Goal: Task Accomplishment & Management: Complete application form

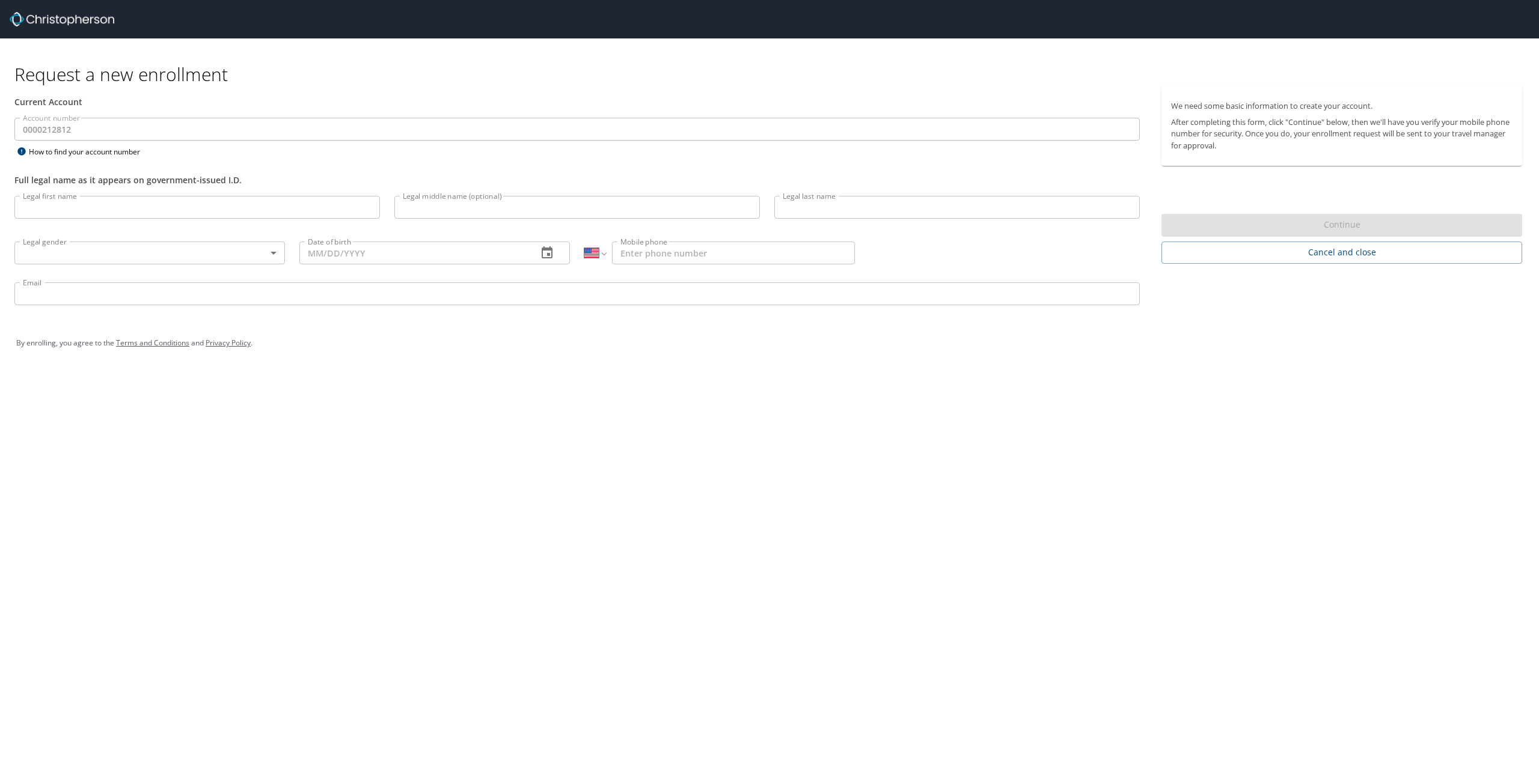
select select "US"
click at [122, 209] on input "Legal first name" at bounding box center [196, 207] width 365 height 23
type input "[PERSON_NAME]"
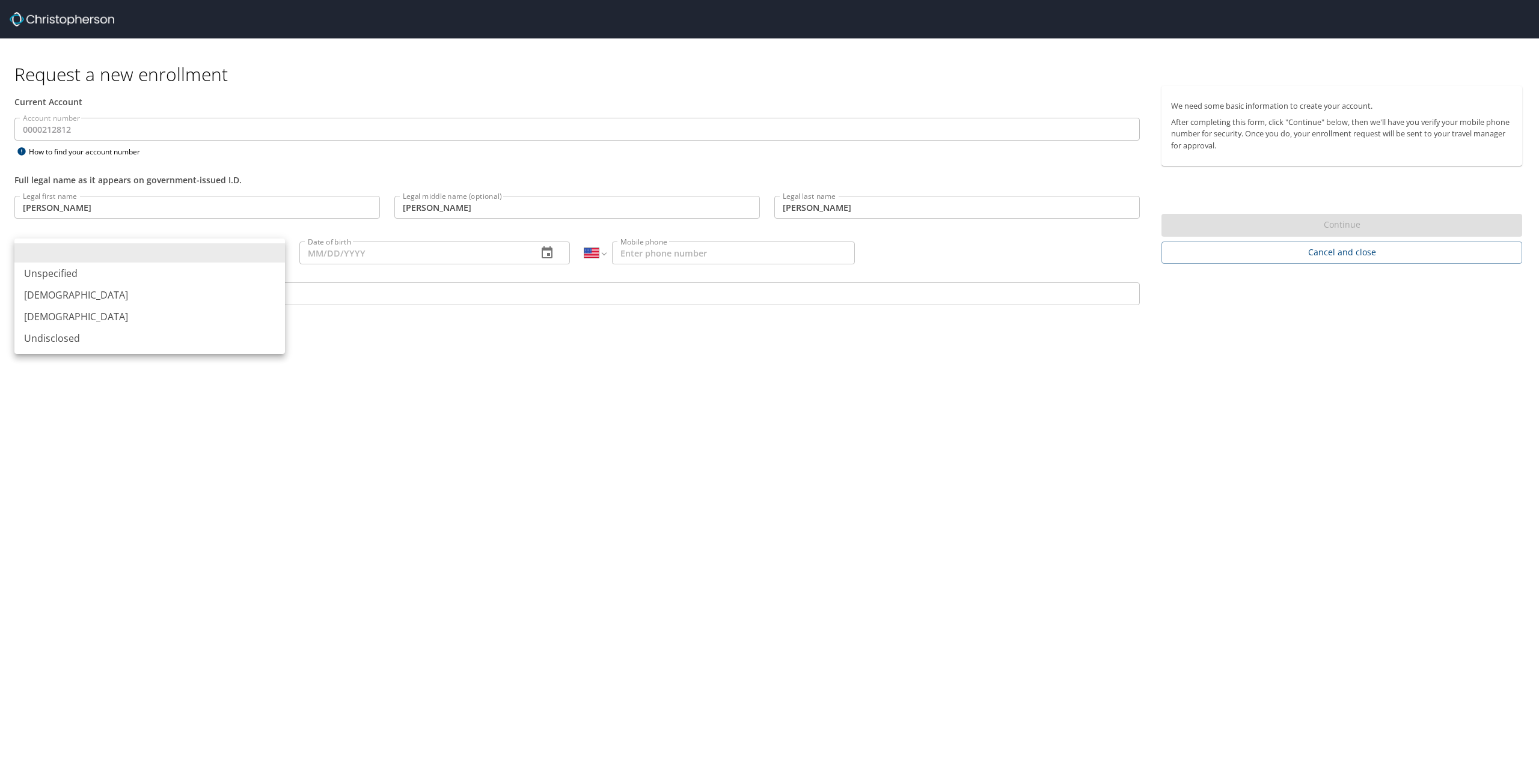
click at [267, 248] on body "Request a new enrollment Current Account Account number 0000212812 Account numb…" at bounding box center [770, 392] width 1539 height 784
click at [75, 295] on li "[DEMOGRAPHIC_DATA]" at bounding box center [149, 295] width 270 height 22
type input "[DEMOGRAPHIC_DATA]"
click at [355, 253] on input "Date of birth" at bounding box center [413, 253] width 228 height 23
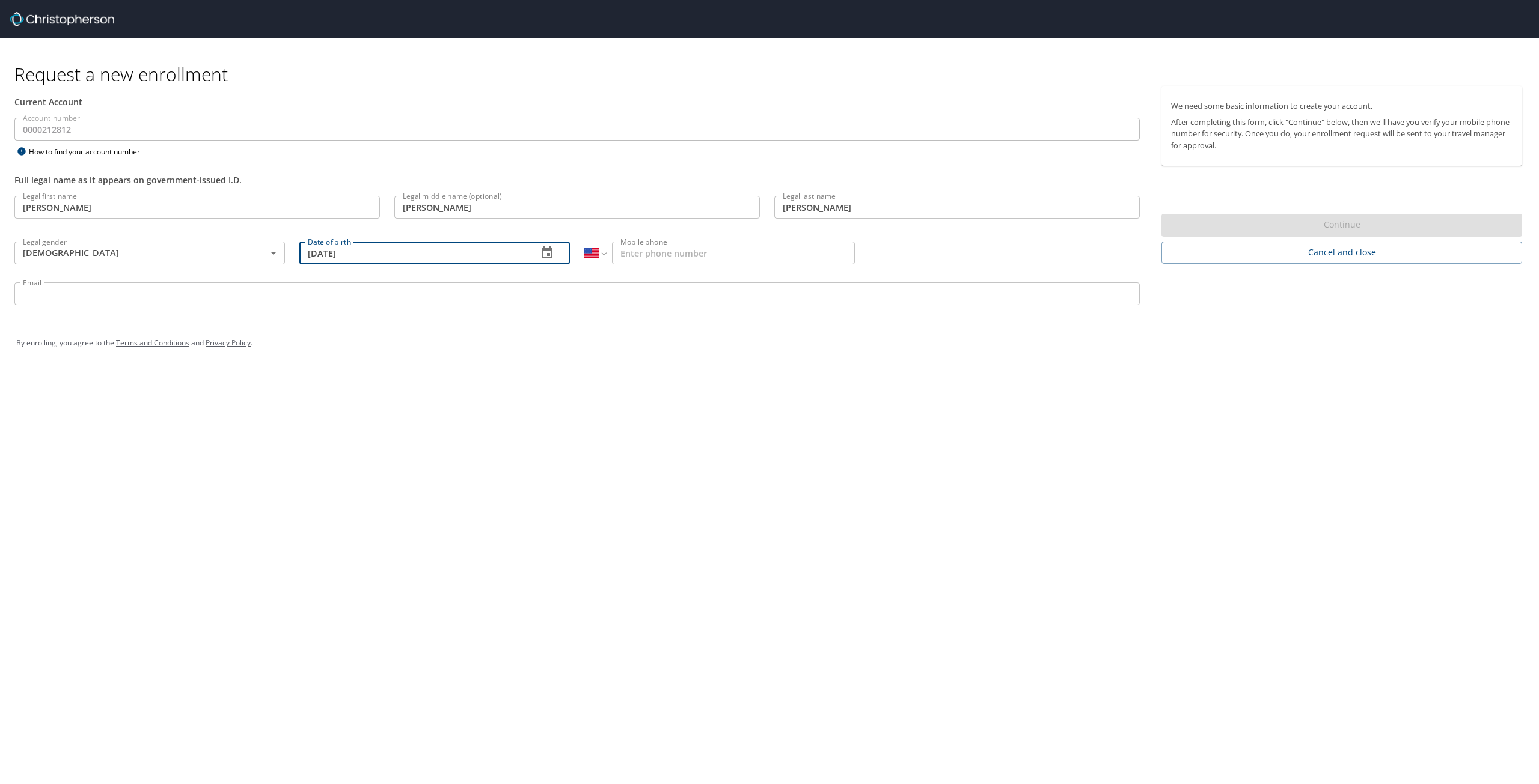
type input "[DATE]"
click at [694, 242] on input "Mobile phone" at bounding box center [733, 253] width 243 height 23
type input "[PHONE_NUMBER]"
click at [134, 298] on input "Email" at bounding box center [576, 294] width 1125 height 23
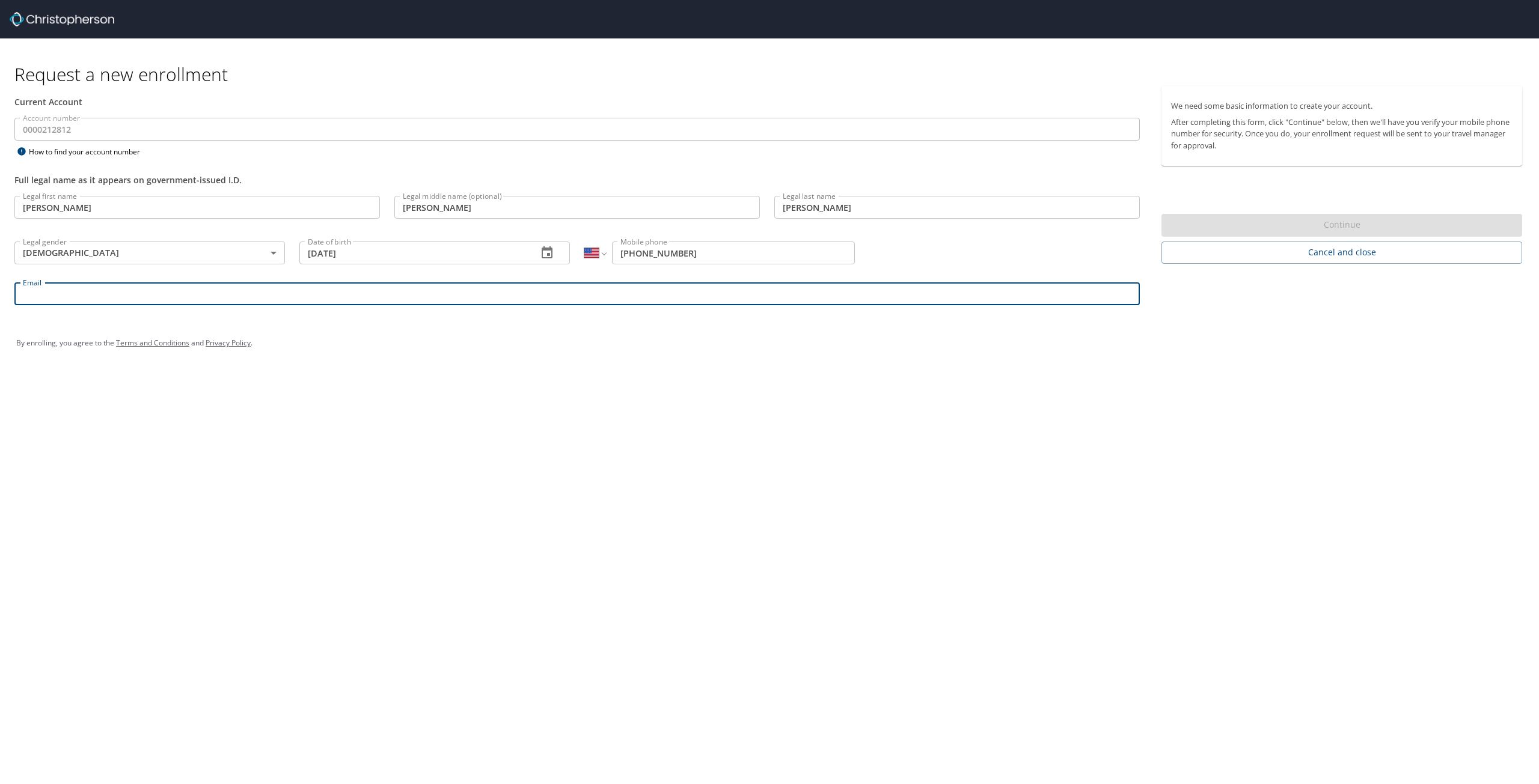
type input "[PERSON_NAME][EMAIL_ADDRESS][PERSON_NAME][DOMAIN_NAME]"
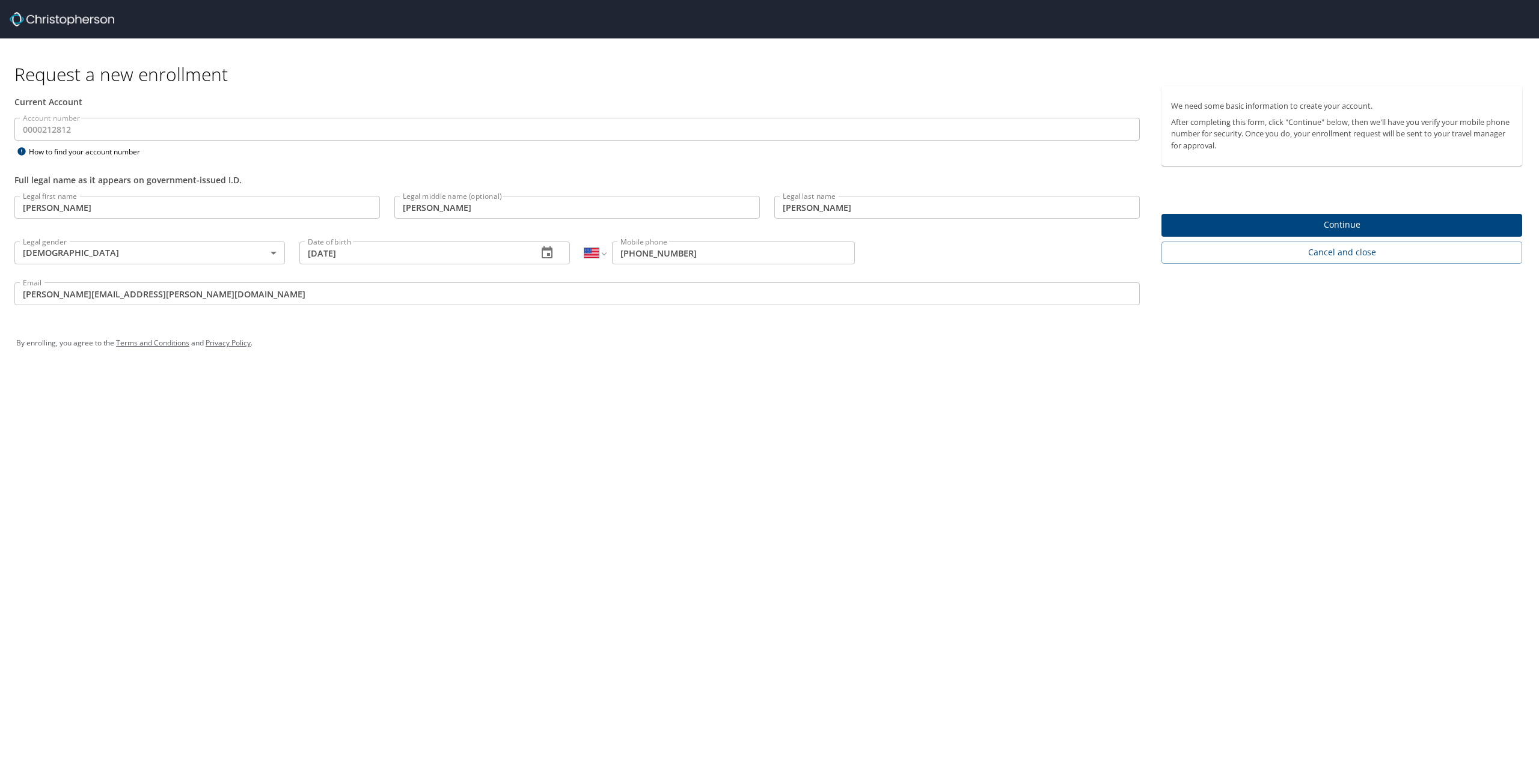
click at [1304, 442] on div "Request a new enrollment Current Account Account number 0000212812 Account numb…" at bounding box center [770, 392] width 1539 height 784
click at [1340, 224] on span "Continue" at bounding box center [1341, 224] width 342 height 15
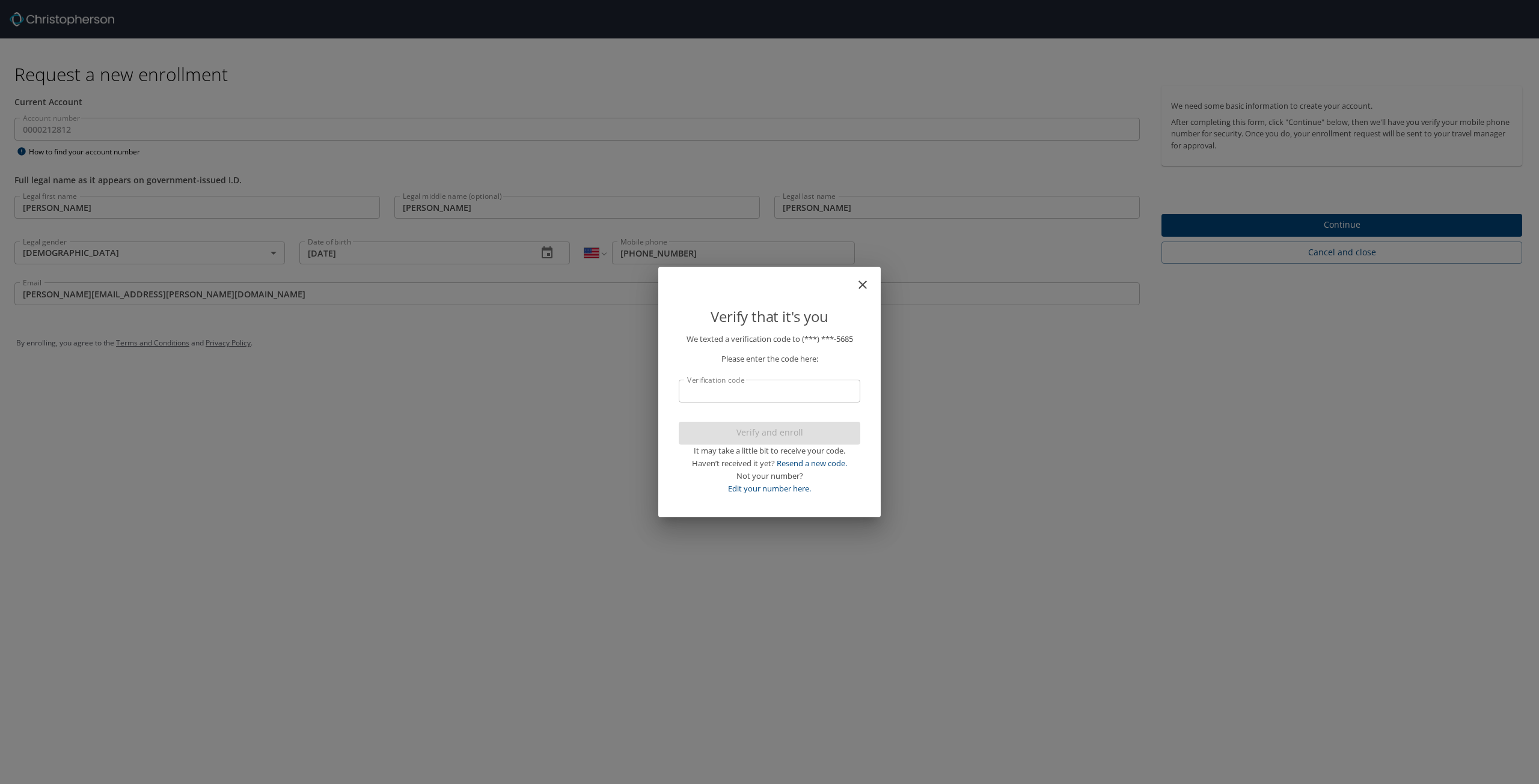
click at [767, 394] on input "Verification code" at bounding box center [769, 391] width 181 height 23
type input "420165"
click at [766, 432] on span "Verify and enroll" at bounding box center [770, 432] width 163 height 15
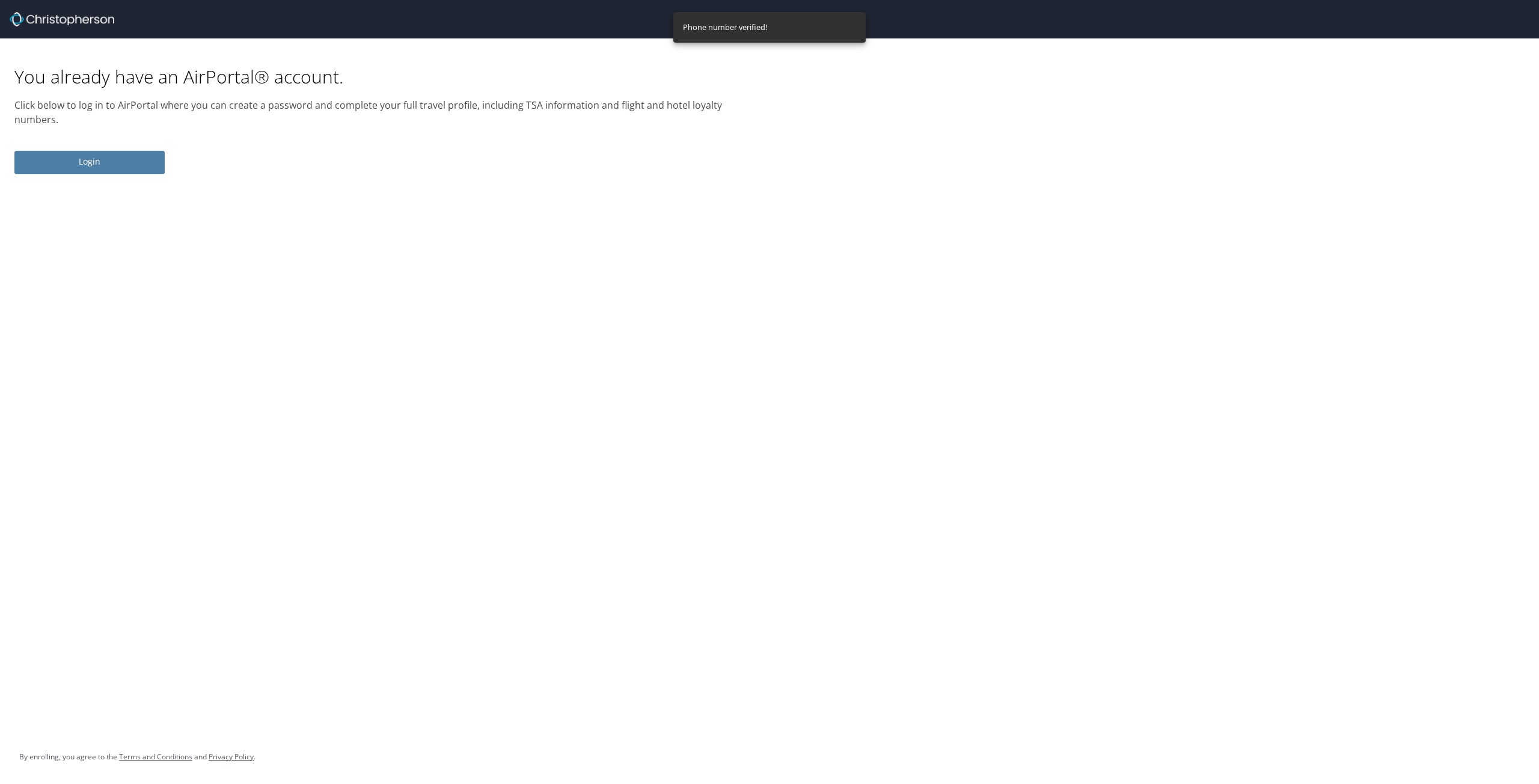
click at [90, 165] on span "Login" at bounding box center [90, 162] width 131 height 15
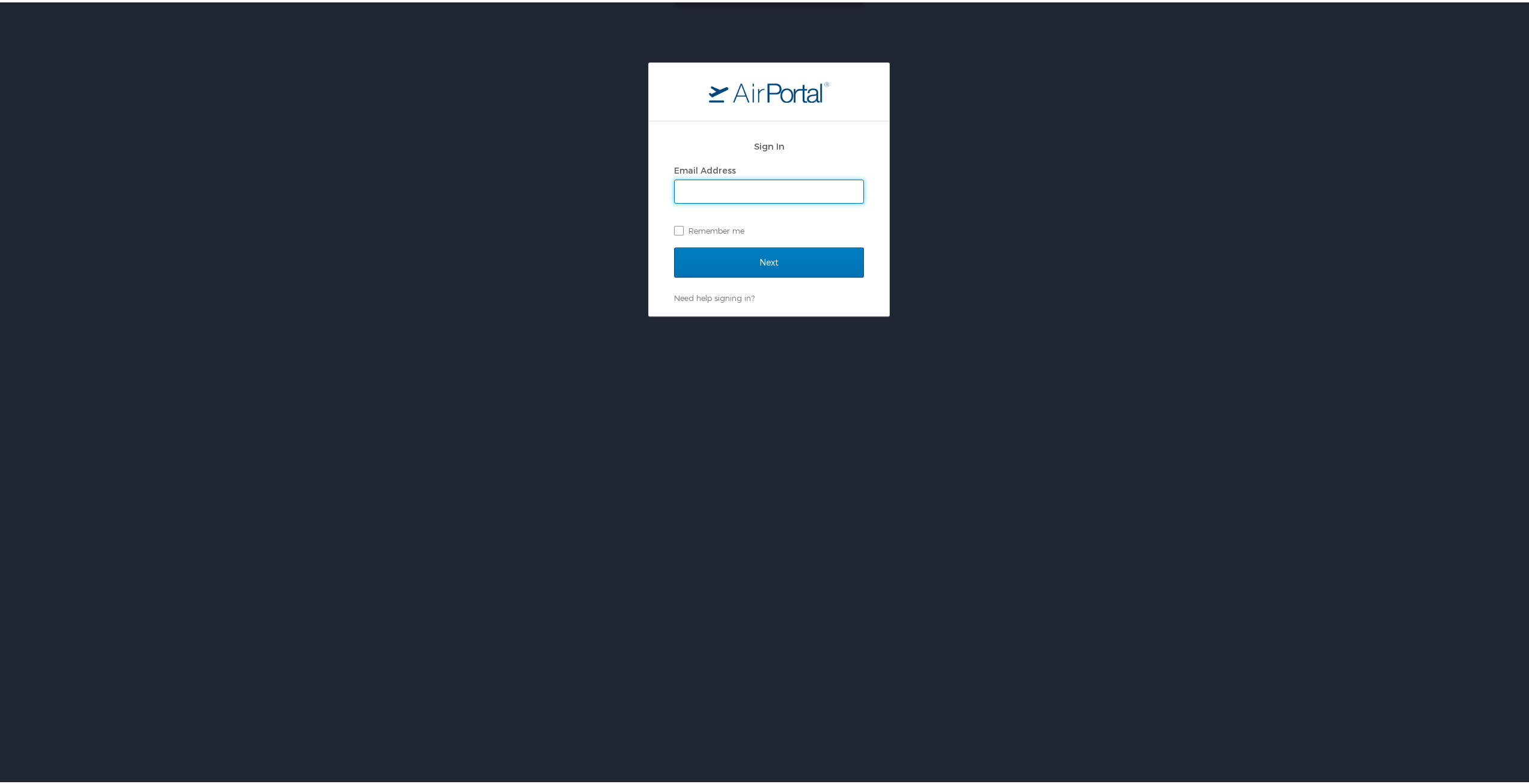
click at [726, 187] on input "Email Address" at bounding box center [769, 189] width 188 height 23
type input "[PERSON_NAME][EMAIL_ADDRESS][PERSON_NAME][DOMAIN_NAME]"
drag, startPoint x: 670, startPoint y: 224, endPoint x: 684, endPoint y: 232, distance: 16.1
click at [674, 225] on label "Remember me" at bounding box center [769, 228] width 190 height 18
click at [674, 225] on input "Remember me" at bounding box center [678, 228] width 8 height 8
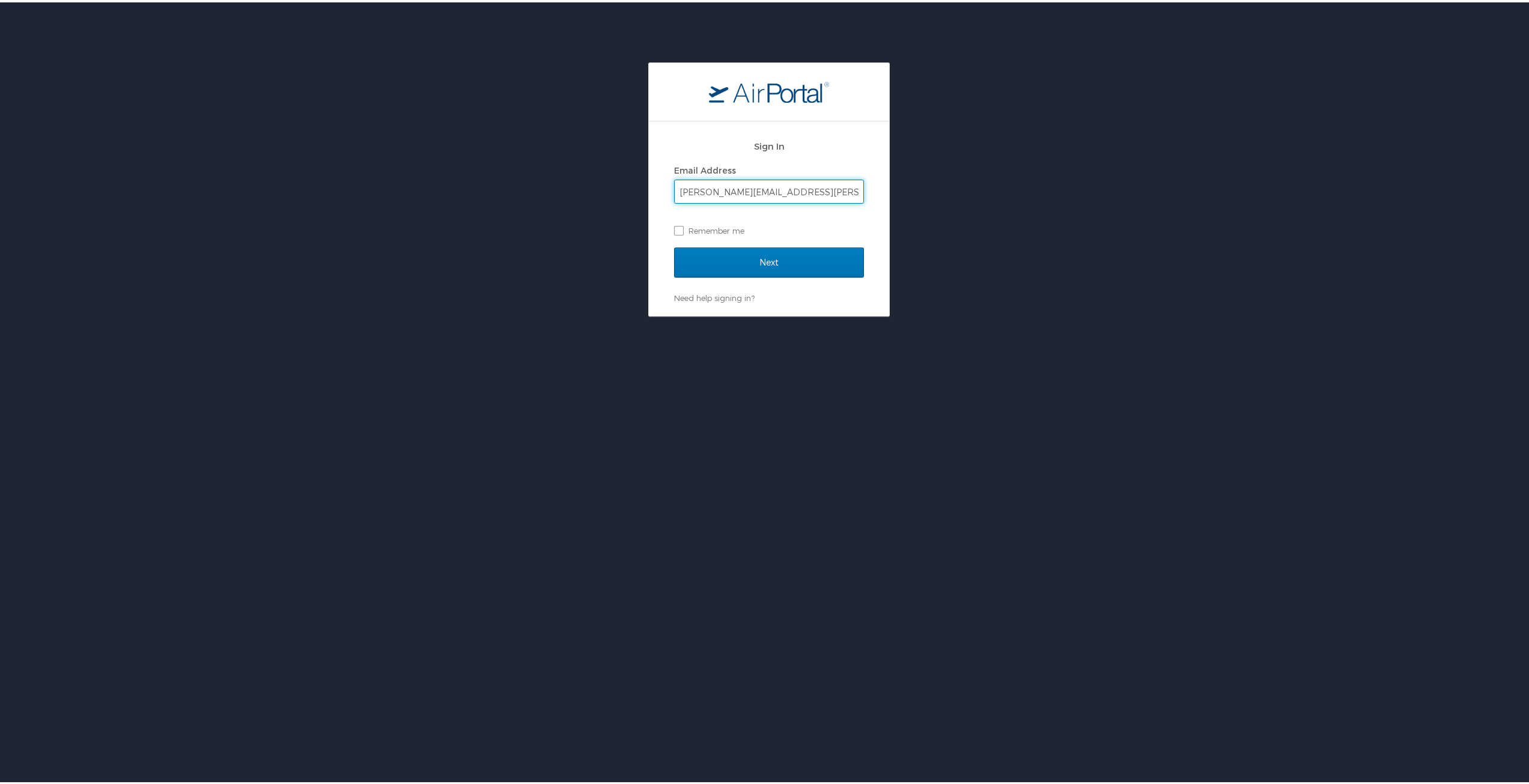
checkbox input "true"
click at [777, 260] on input "Next" at bounding box center [769, 260] width 190 height 30
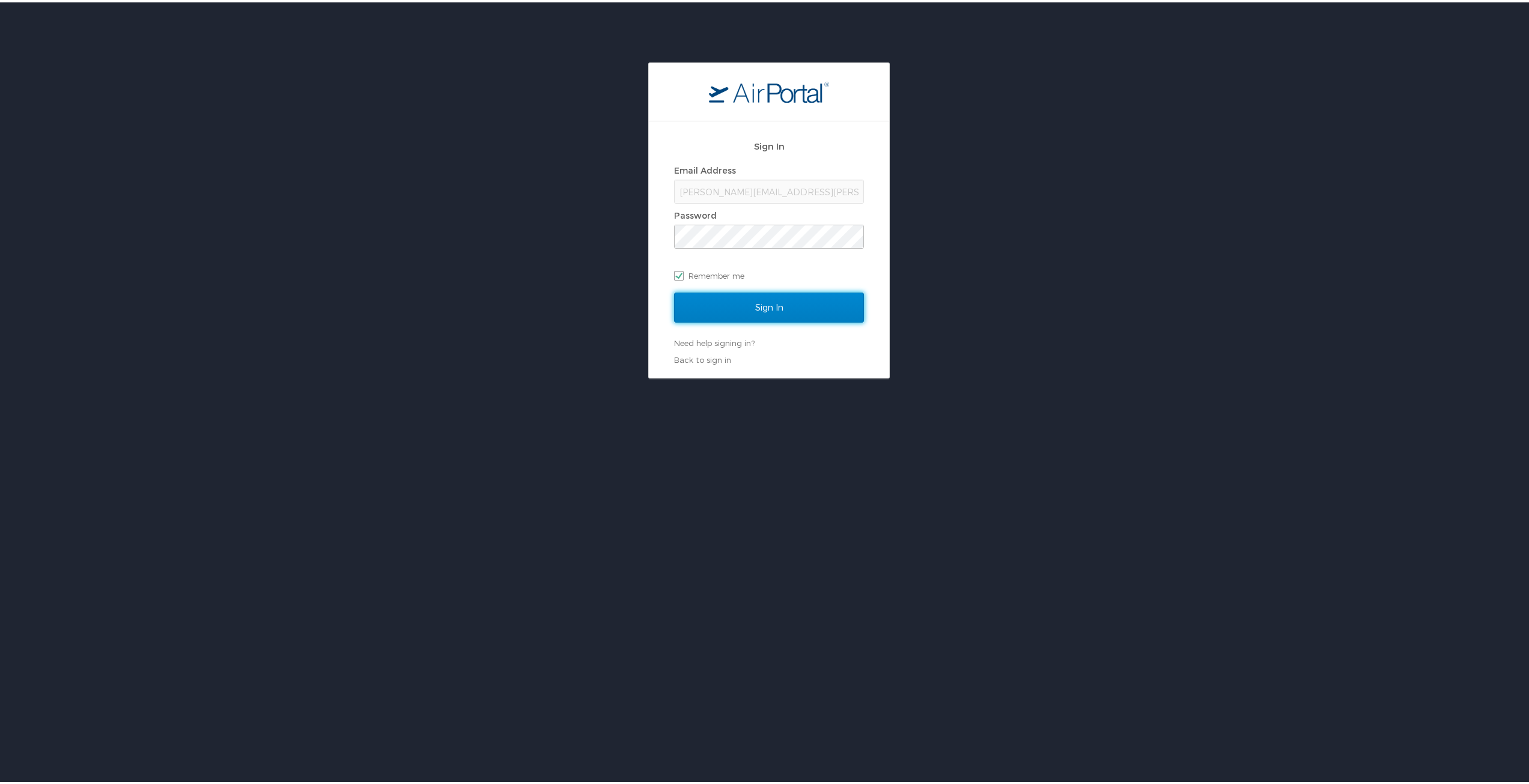
click at [760, 308] on input "Sign In" at bounding box center [769, 305] width 190 height 30
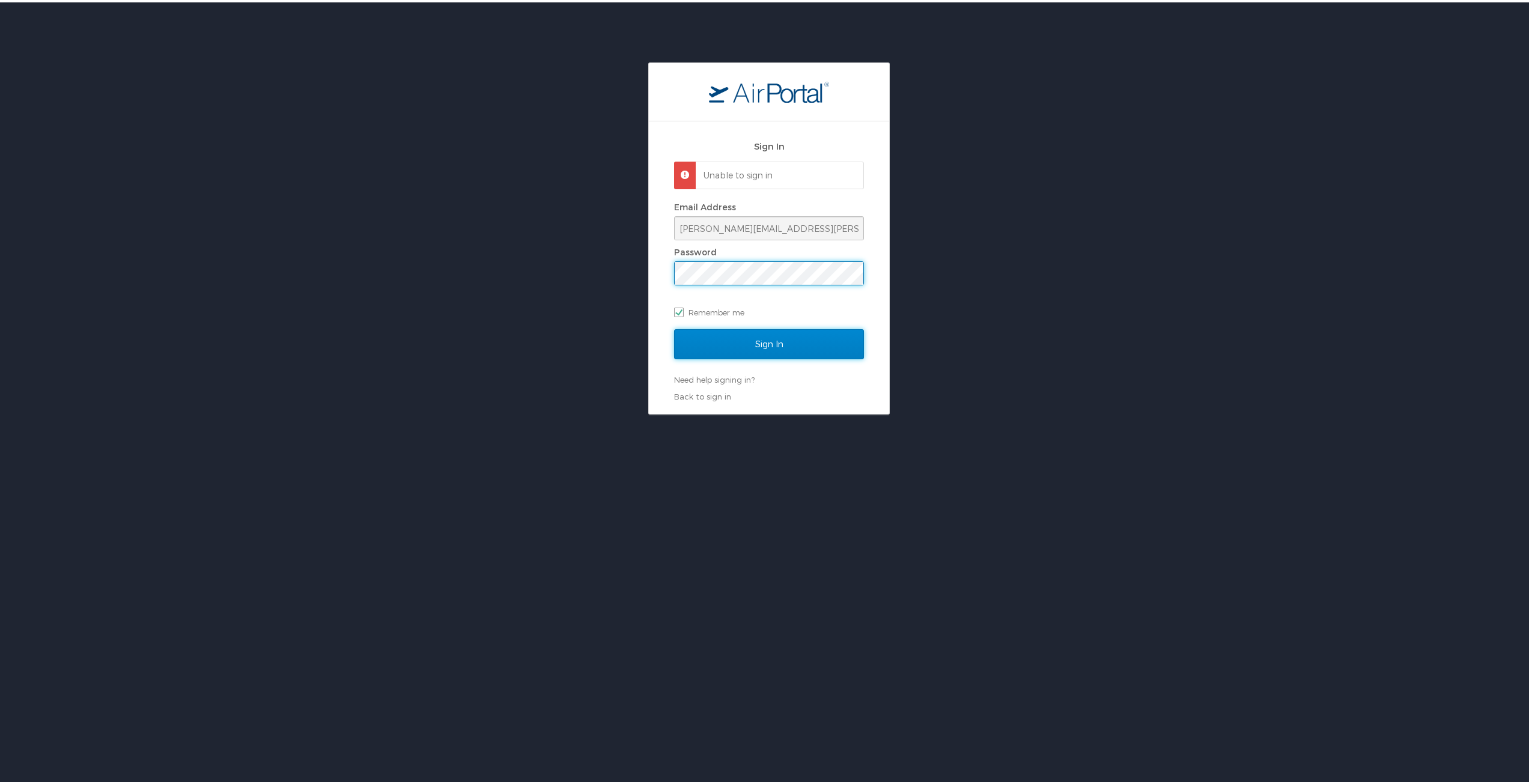
click at [739, 340] on input "Sign In" at bounding box center [769, 341] width 190 height 30
